Goal: Complete application form

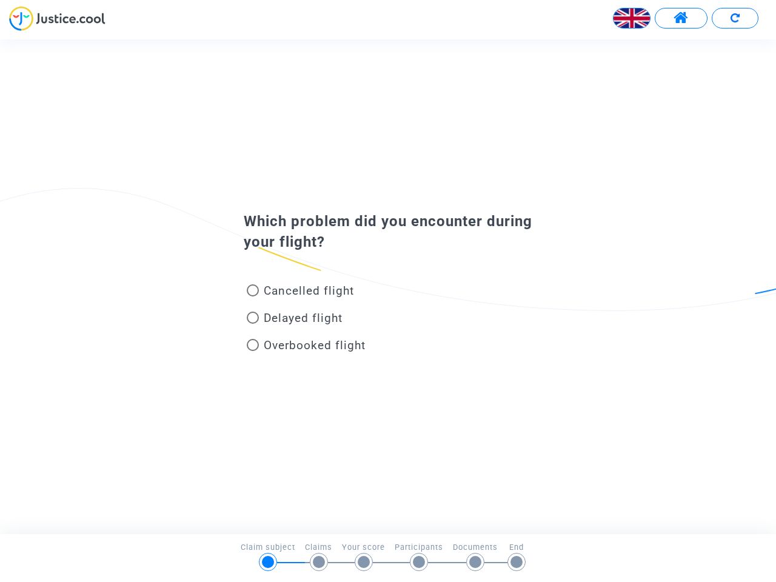
click at [632, 18] on img at bounding box center [631, 18] width 36 height 36
click at [681, 18] on span at bounding box center [680, 18] width 15 height 16
click at [735, 18] on div at bounding box center [388, 22] width 776 height 33
click at [388, 286] on div "Cancelled flight" at bounding box center [368, 292] width 267 height 27
click at [300, 293] on span "Cancelled flight" at bounding box center [309, 291] width 90 height 14
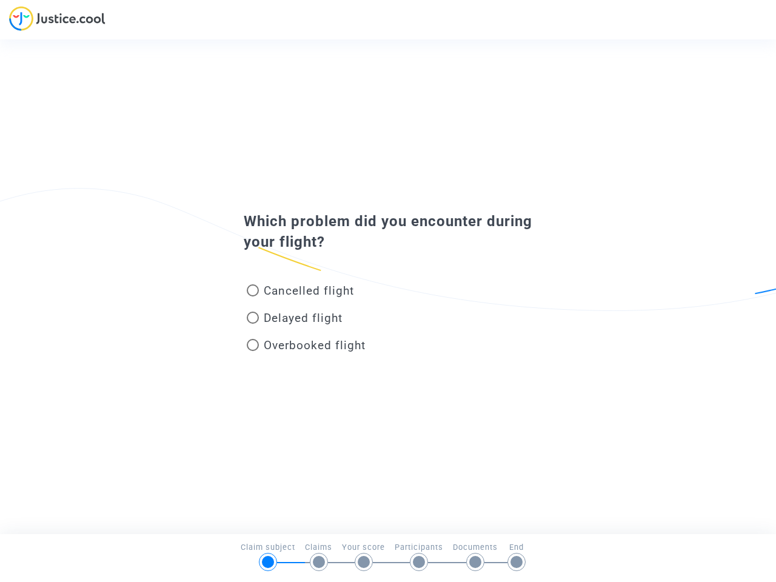
click at [253, 296] on input "Cancelled flight" at bounding box center [252, 296] width 1 height 1
radio input "true"
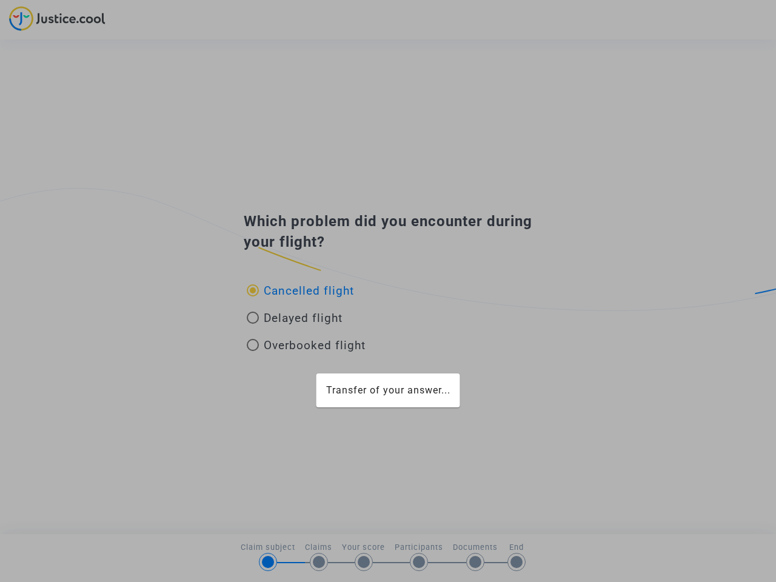
click at [300, 290] on div "Transfer of your answer..." at bounding box center [388, 291] width 776 height 582
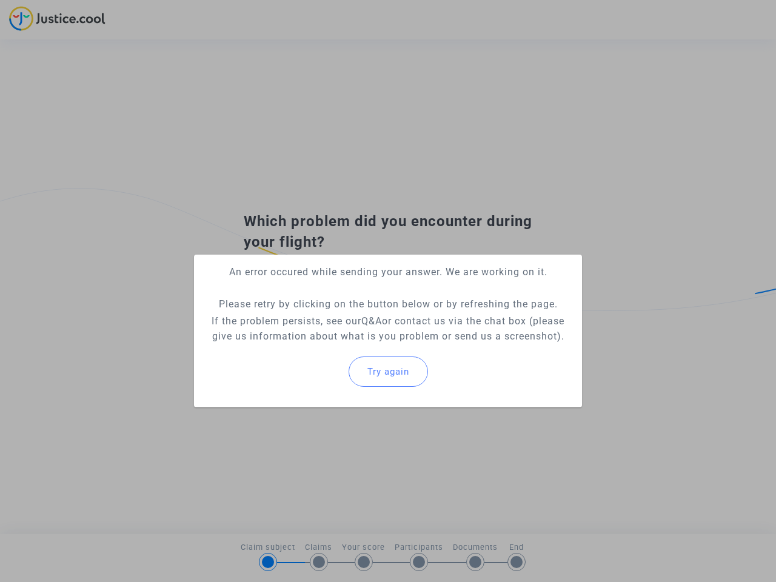
click at [295, 318] on p "If the problem persists, see our Q&A or contact us via the chat box (please giv…" at bounding box center [388, 328] width 369 height 30
click at [306, 347] on div "Try again" at bounding box center [388, 371] width 369 height 52
click at [306, 345] on mat-card "An error occured while sending your answer. We are working on it. Please retry …" at bounding box center [388, 331] width 388 height 153
